Goal: Navigation & Orientation: Find specific page/section

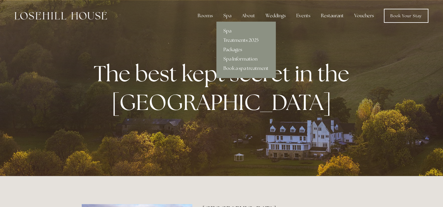
click at [229, 32] on link "Spa" at bounding box center [245, 30] width 59 height 9
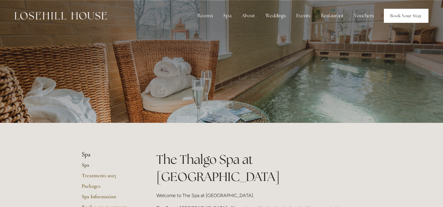
click at [405, 16] on link "Book Your Stay" at bounding box center [406, 16] width 45 height 14
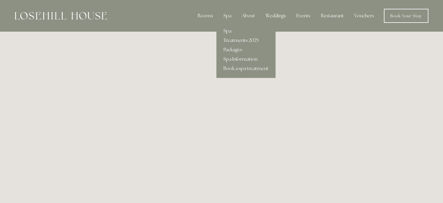
click at [234, 60] on link "Spa Information" at bounding box center [245, 58] width 59 height 9
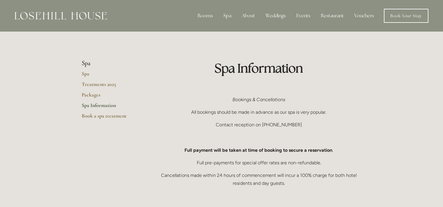
click at [92, 8] on div "Rooms Rooms Your Stay Book a stay Offers Spa About" at bounding box center [222, 16] width 432 height 32
click at [92, 14] on img at bounding box center [61, 16] width 92 height 8
